Goal: Task Accomplishment & Management: Use online tool/utility

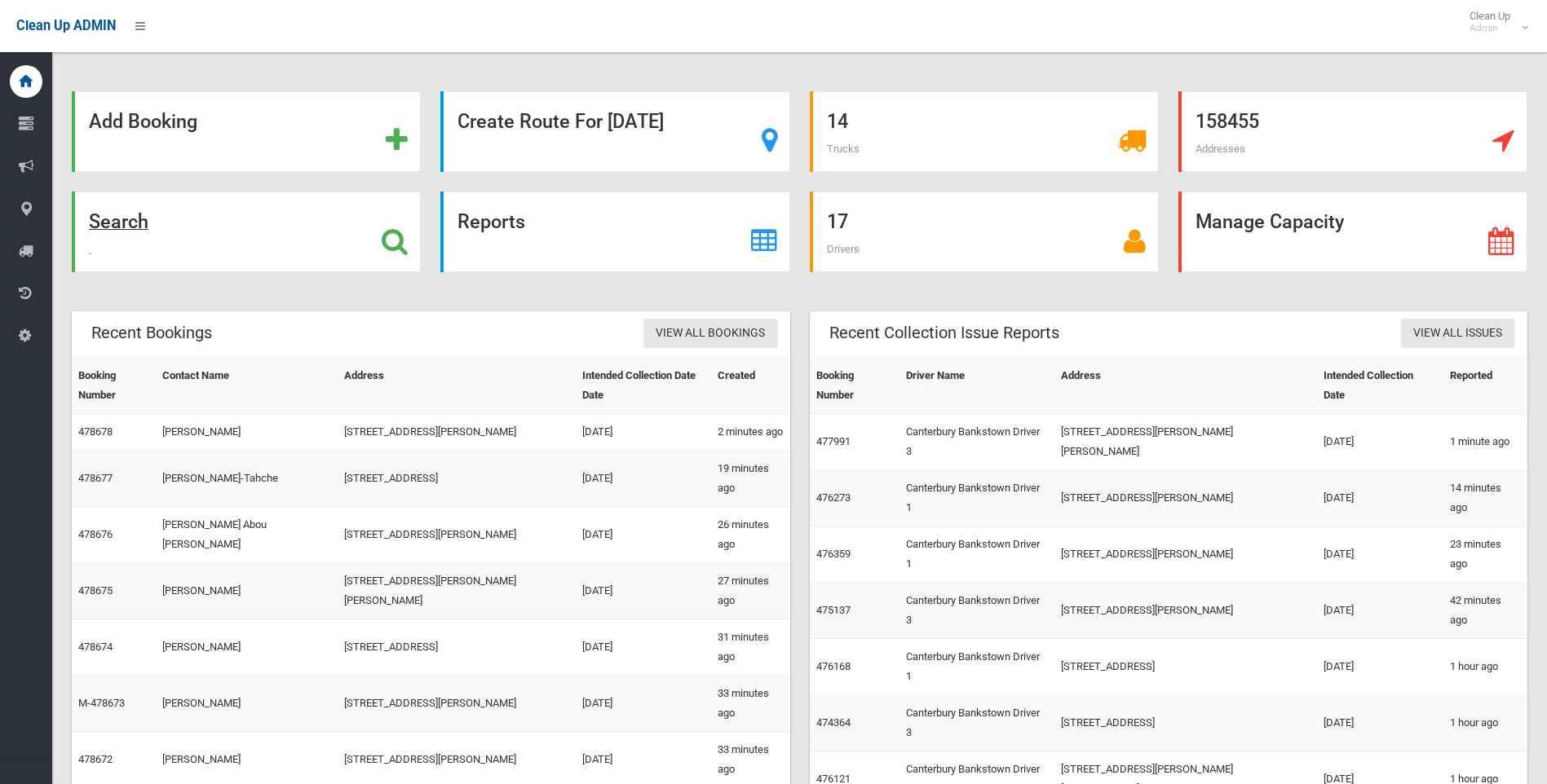
click at [125, 217] on strong "Search" at bounding box center [118, 222] width 60 height 23
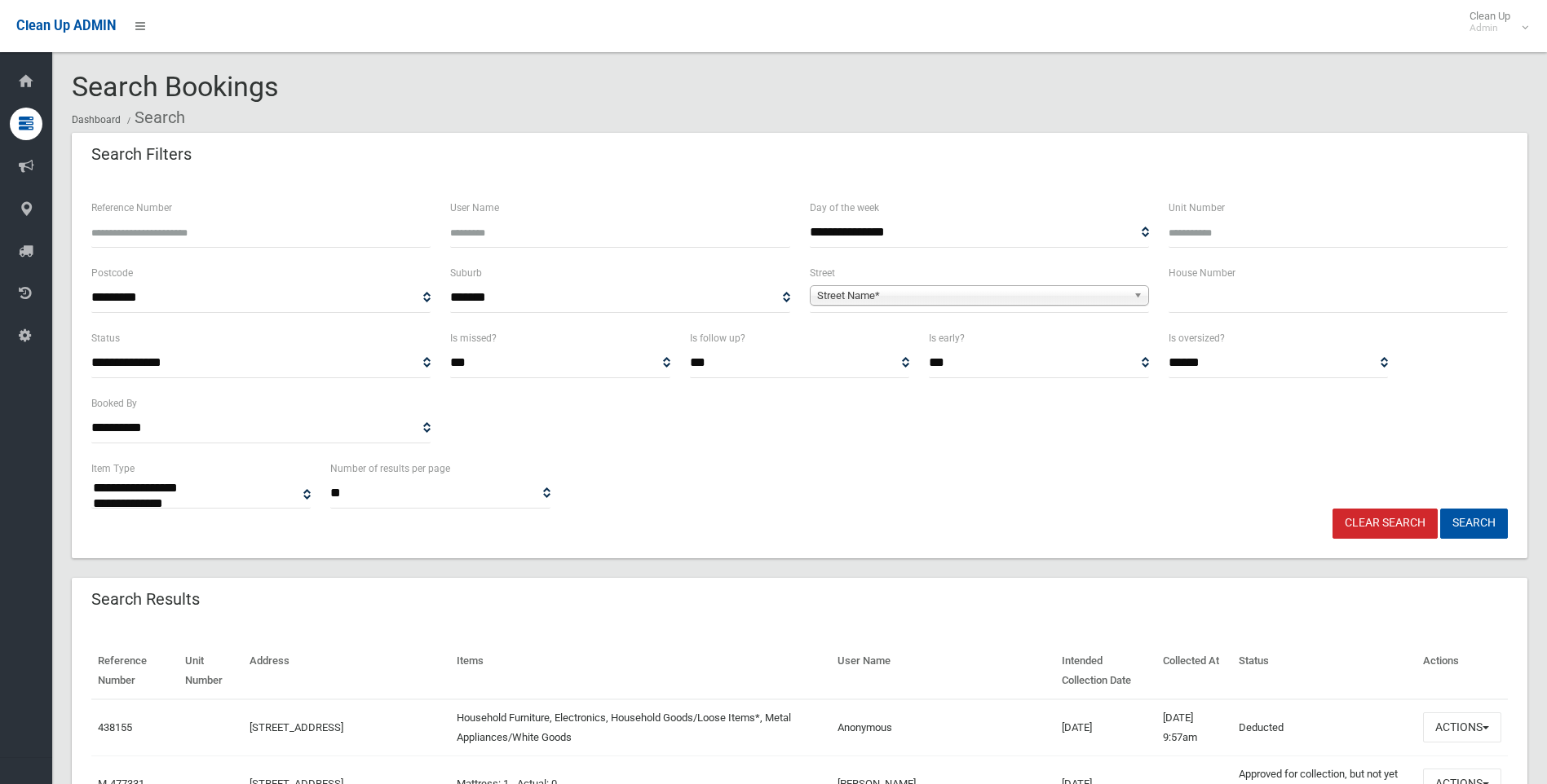
select select
click at [1195, 301] on input "text" at bounding box center [1338, 298] width 339 height 30
type input "**"
click at [850, 292] on span "Street Name*" at bounding box center [972, 296] width 310 height 20
type input "*****"
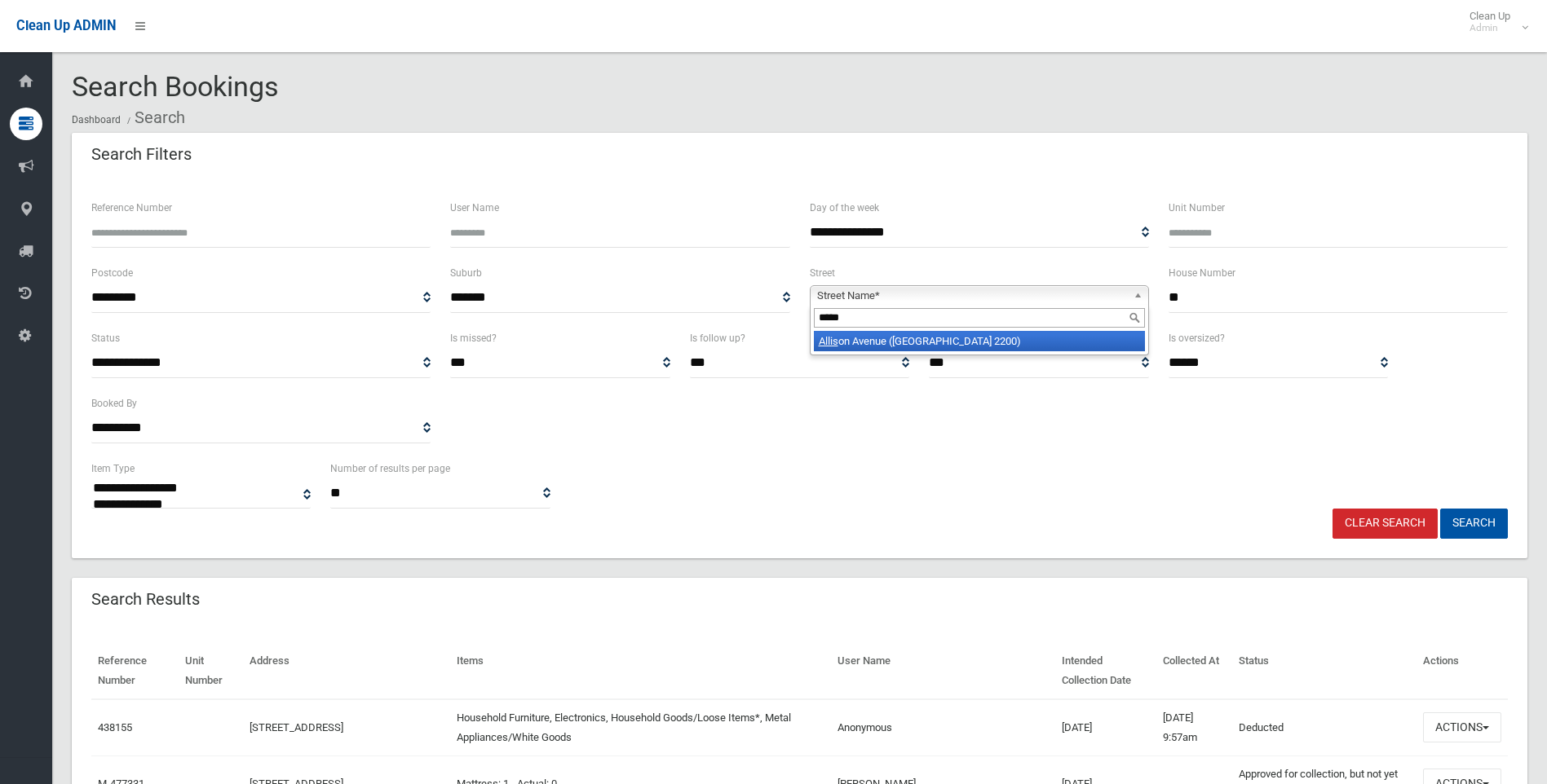
click at [826, 343] on em "Allis" at bounding box center [829, 341] width 20 height 12
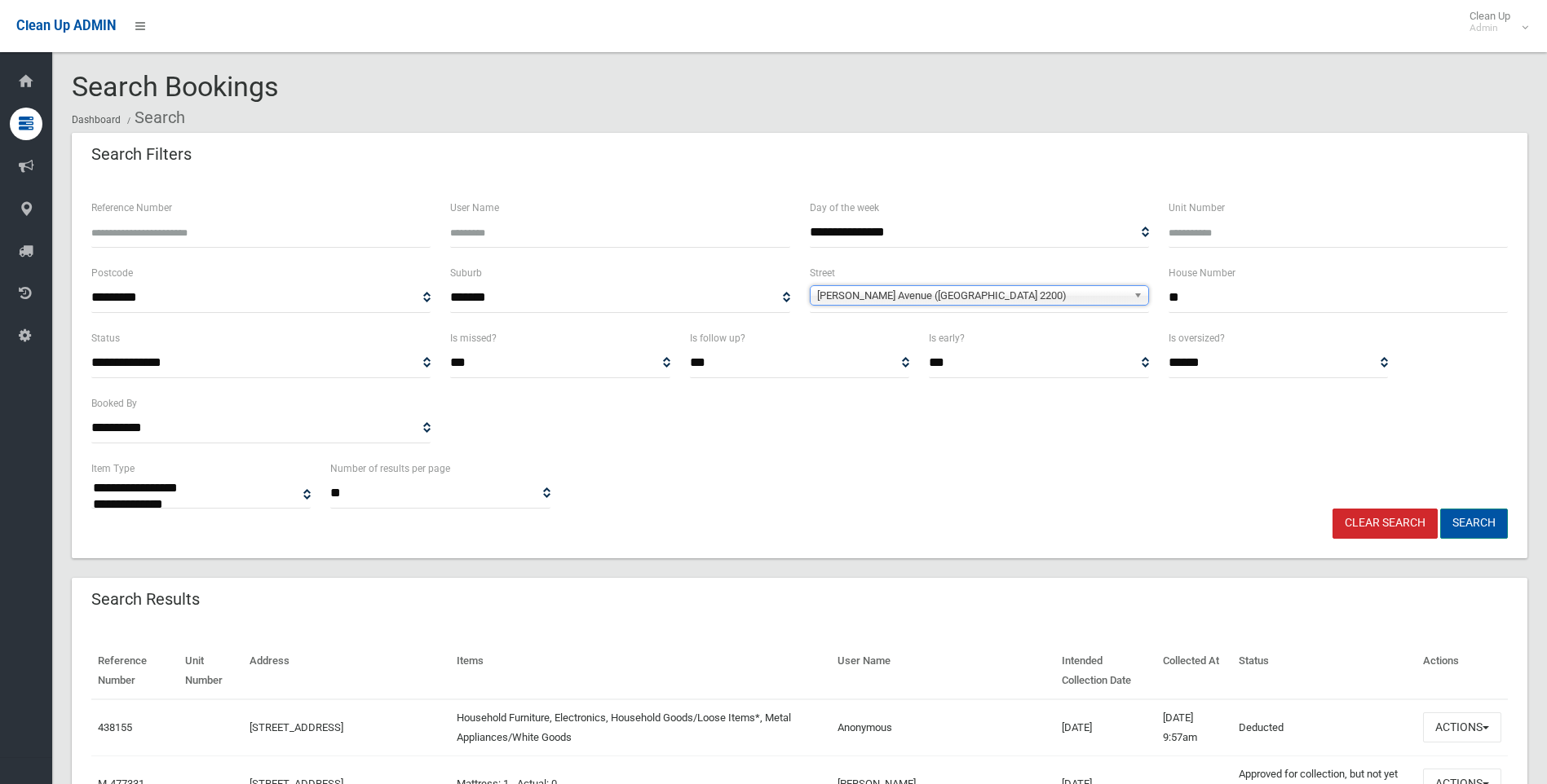
click at [1467, 516] on button "Search" at bounding box center [1474, 524] width 68 height 30
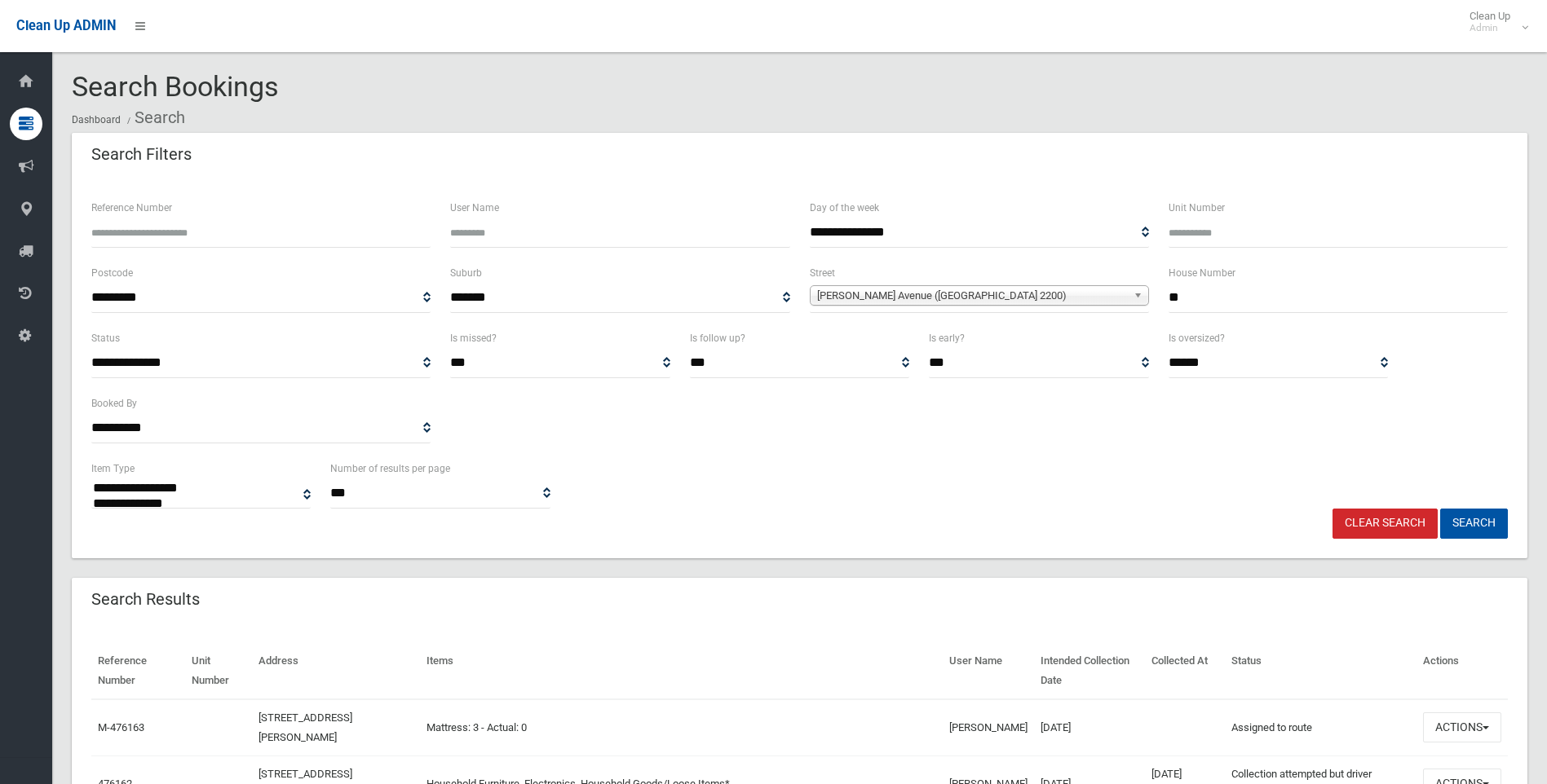
select select
click at [1478, 521] on button "Search" at bounding box center [1474, 524] width 68 height 30
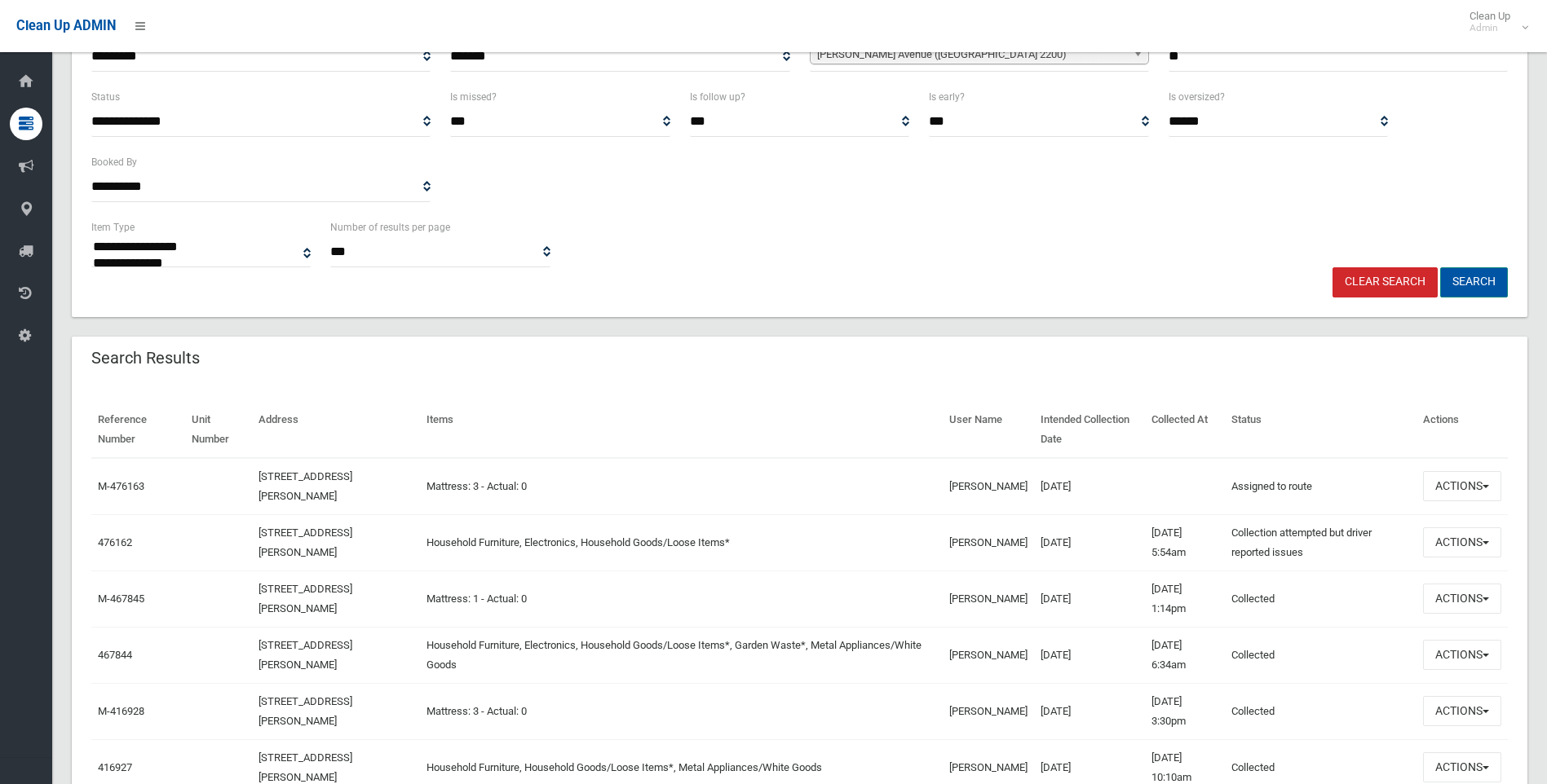
scroll to position [245, 0]
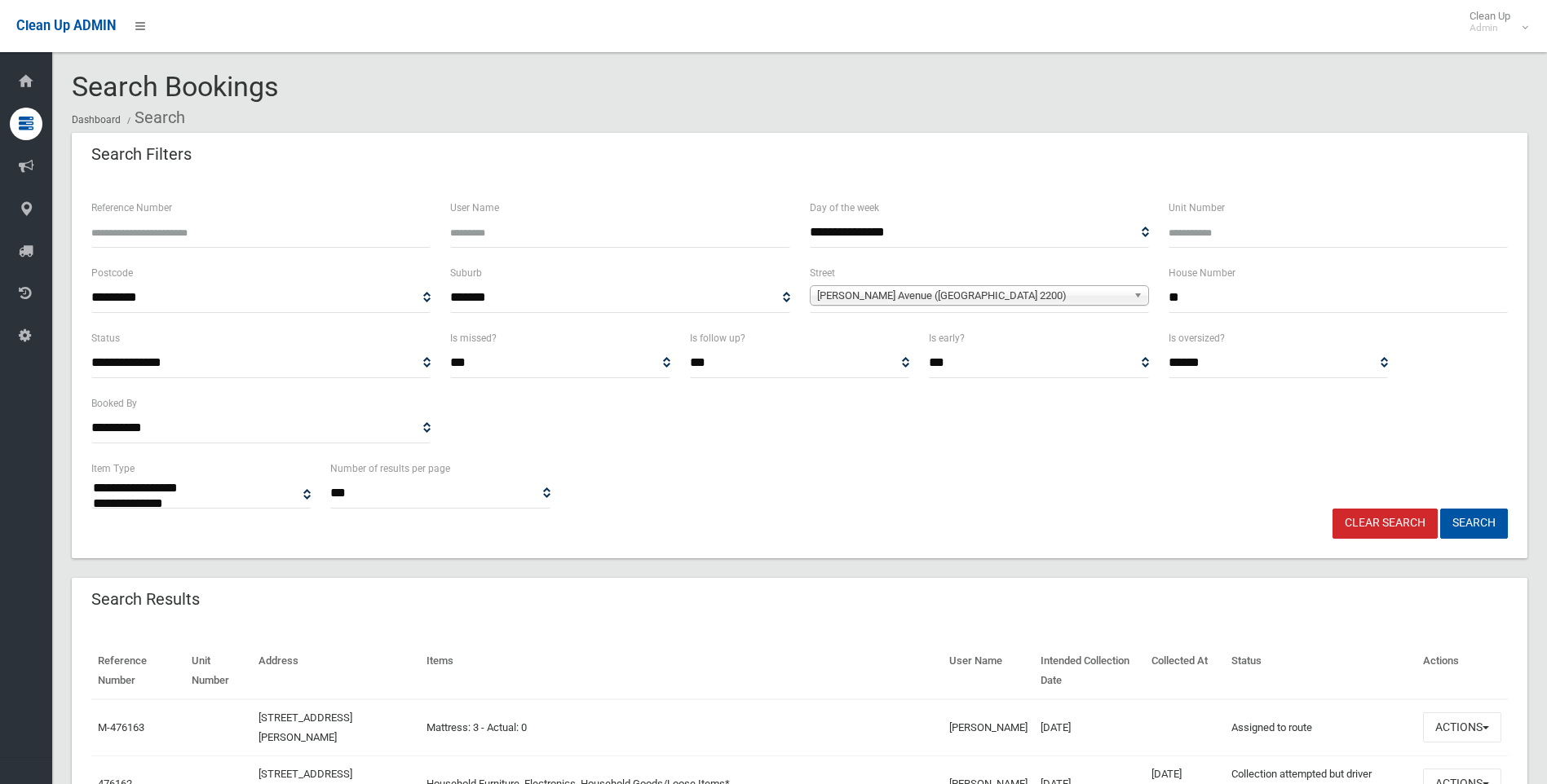
select select
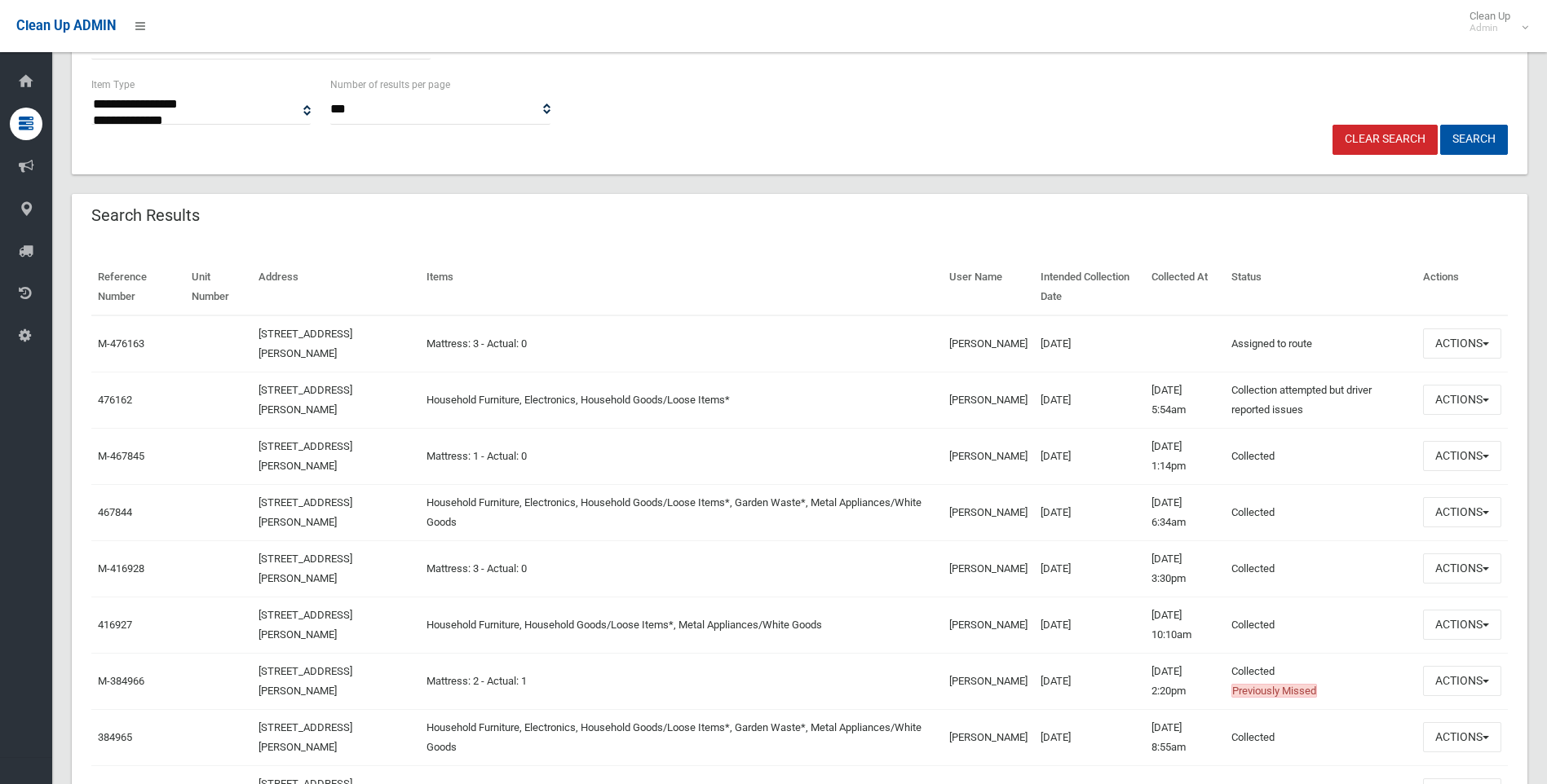
scroll to position [408, 0]
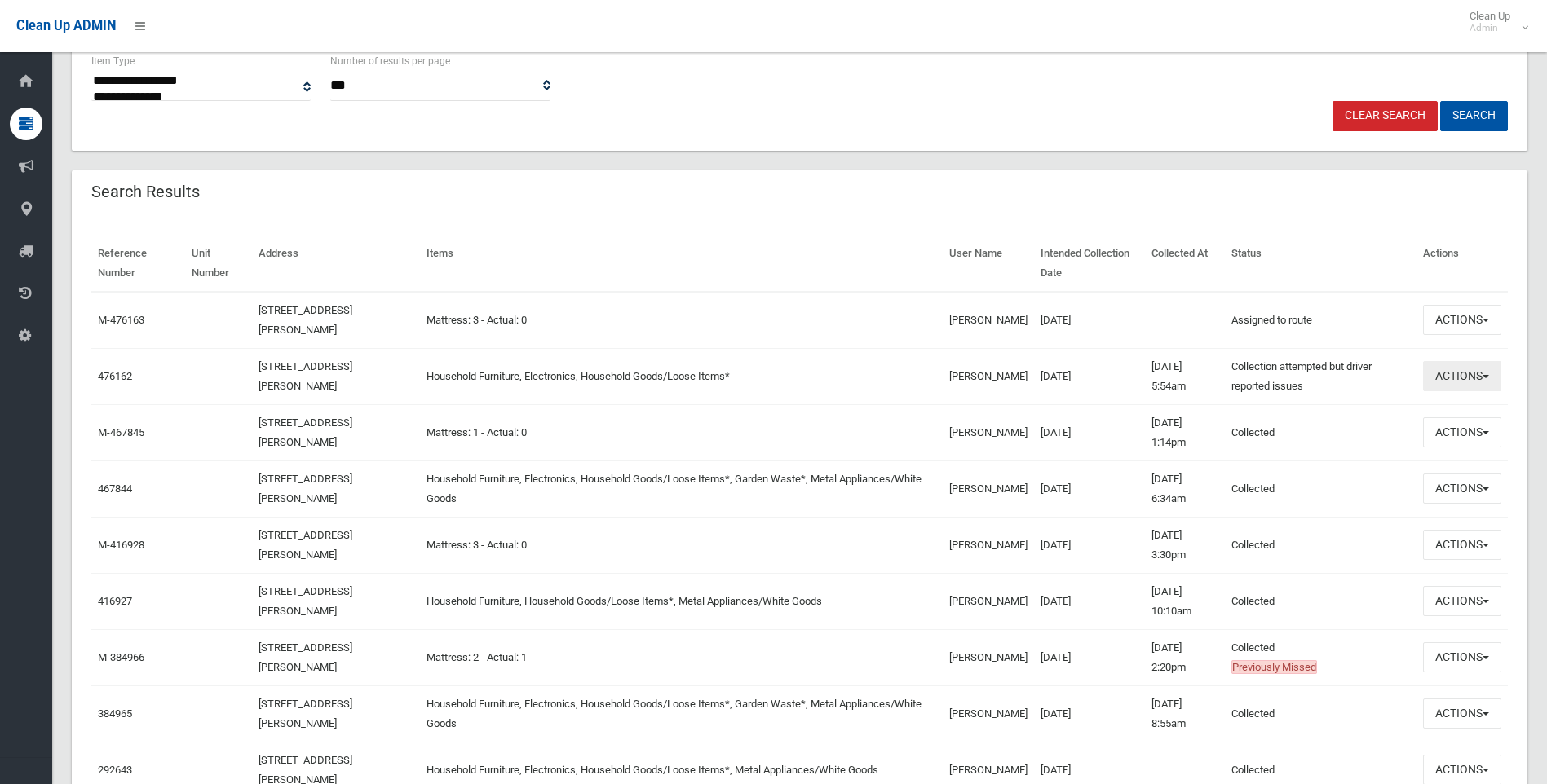
click at [1488, 378] on span "button" at bounding box center [1486, 376] width 7 height 3
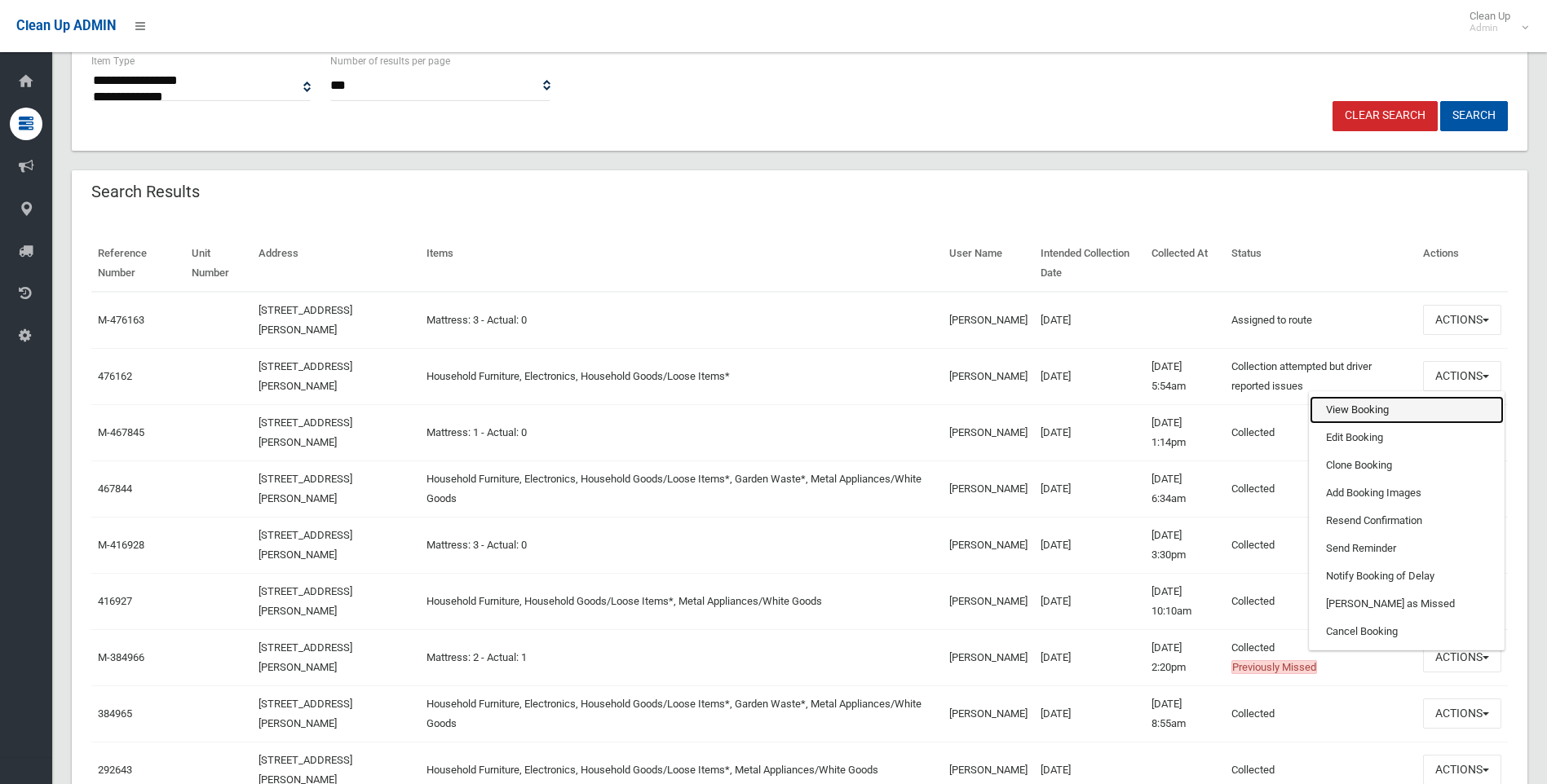
click at [1369, 409] on link "View Booking" at bounding box center [1406, 410] width 194 height 27
